Goal: Information Seeking & Learning: Learn about a topic

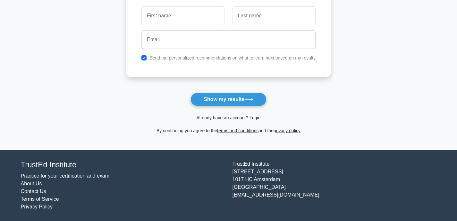
scroll to position [102, 0]
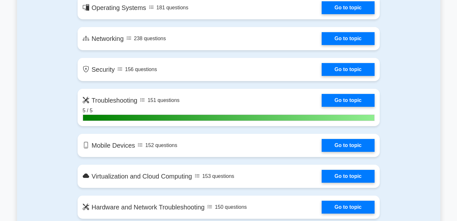
scroll to position [417, 0]
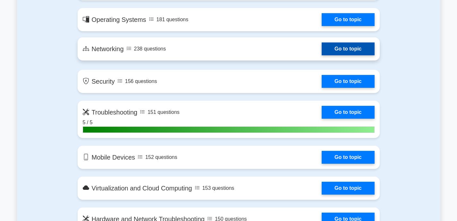
click at [342, 52] on link "Go to topic" at bounding box center [348, 48] width 53 height 13
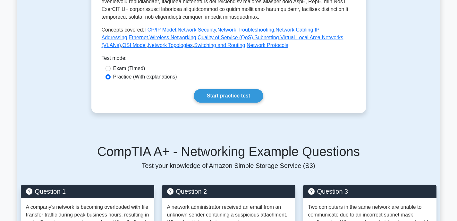
scroll to position [289, 0]
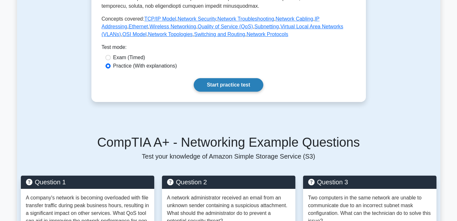
click at [222, 85] on link "Start practice test" at bounding box center [229, 84] width 70 height 13
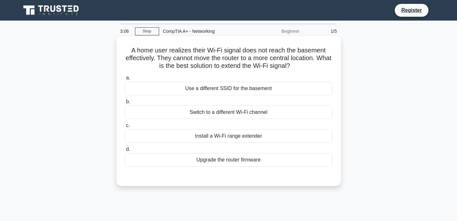
click at [248, 135] on div "Install a Wi-Fi range extender" at bounding box center [229, 135] width 208 height 13
click at [125, 127] on input "c. Install a Wi-Fi range extender" at bounding box center [125, 125] width 0 height 4
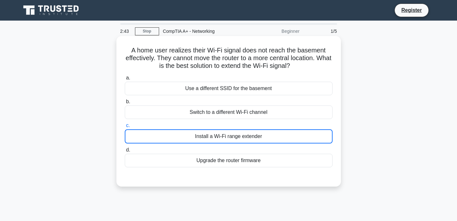
click at [232, 137] on div "Install a Wi-Fi range extender" at bounding box center [229, 136] width 208 height 14
click at [125, 127] on input "c. Install a Wi-Fi range extender" at bounding box center [125, 125] width 0 height 4
click at [226, 136] on div "Install a Wi-Fi range extender" at bounding box center [229, 136] width 208 height 14
click at [125, 127] on input "c. Install a Wi-Fi range extender" at bounding box center [125, 125] width 0 height 4
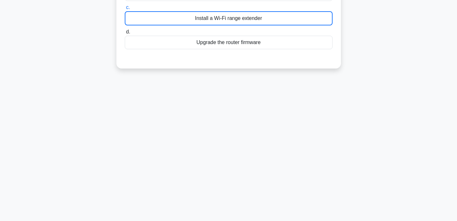
scroll to position [126, 0]
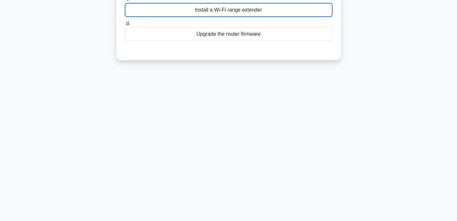
click at [230, 133] on div "2:39 Stop CompTIA A+ - Networking Beginner 1/5 A home user realizes their Wi-Fi…" at bounding box center [229, 57] width 424 height 321
click at [242, 40] on div "Upgrade the router firmware" at bounding box center [229, 33] width 208 height 13
click at [125, 26] on input "d. Upgrade the router firmware" at bounding box center [125, 24] width 0 height 4
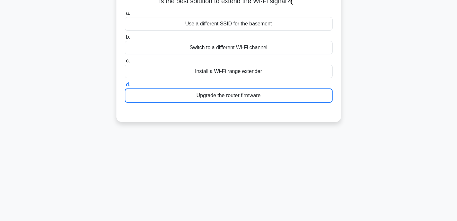
scroll to position [62, 0]
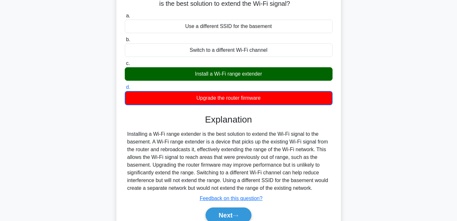
click at [231, 72] on div "Install a Wi-Fi range extender" at bounding box center [229, 73] width 208 height 13
click at [125, 65] on input "c. Install a Wi-Fi range extender" at bounding box center [125, 63] width 0 height 4
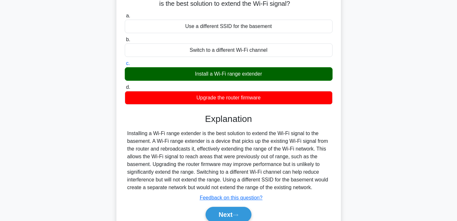
click at [231, 72] on div "Install a Wi-Fi range extender" at bounding box center [229, 73] width 208 height 13
click at [125, 65] on input "c. Install a Wi-Fi range extender" at bounding box center [125, 63] width 0 height 4
click at [231, 72] on div "Install a Wi-Fi range extender" at bounding box center [229, 73] width 208 height 13
click at [125, 65] on input "c. Install a Wi-Fi range extender" at bounding box center [125, 63] width 0 height 4
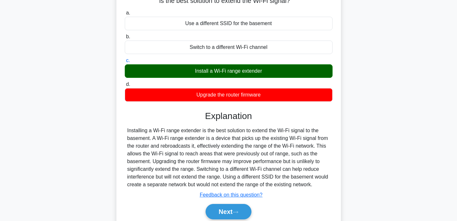
scroll to position [64, 0]
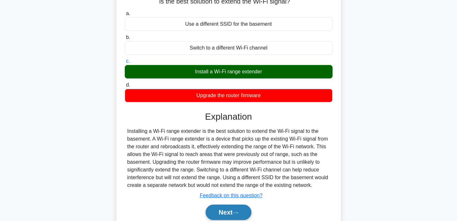
click at [228, 211] on button "Next" at bounding box center [229, 211] width 46 height 15
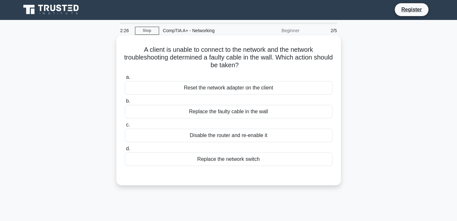
scroll to position [0, 0]
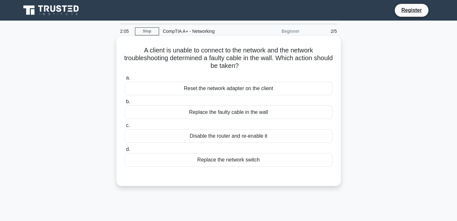
click at [242, 110] on div "Replace the faulty cable in the wall" at bounding box center [229, 111] width 208 height 13
click at [125, 104] on input "b. Replace the faulty cable in the wall" at bounding box center [125, 102] width 0 height 4
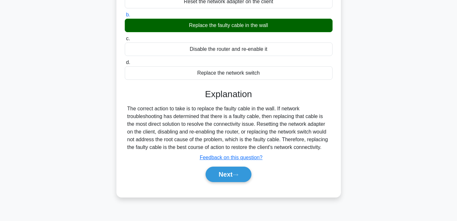
scroll to position [96, 0]
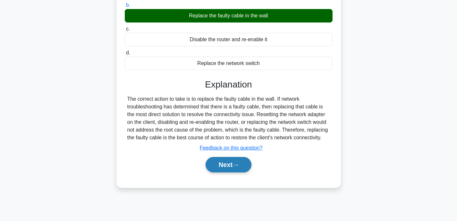
click at [225, 166] on button "Next" at bounding box center [229, 164] width 46 height 15
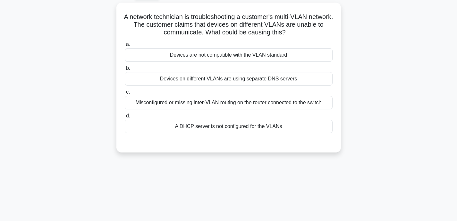
scroll to position [0, 0]
